Goal: Task Accomplishment & Management: Manage account settings

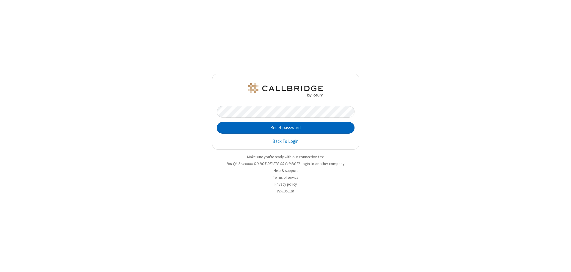
click at [286, 128] on button "Reset password" at bounding box center [286, 128] width 138 height 12
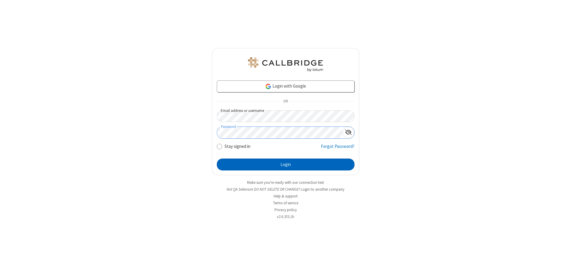
click at [286, 165] on button "Login" at bounding box center [286, 165] width 138 height 12
